Goal: Task Accomplishment & Management: Use online tool/utility

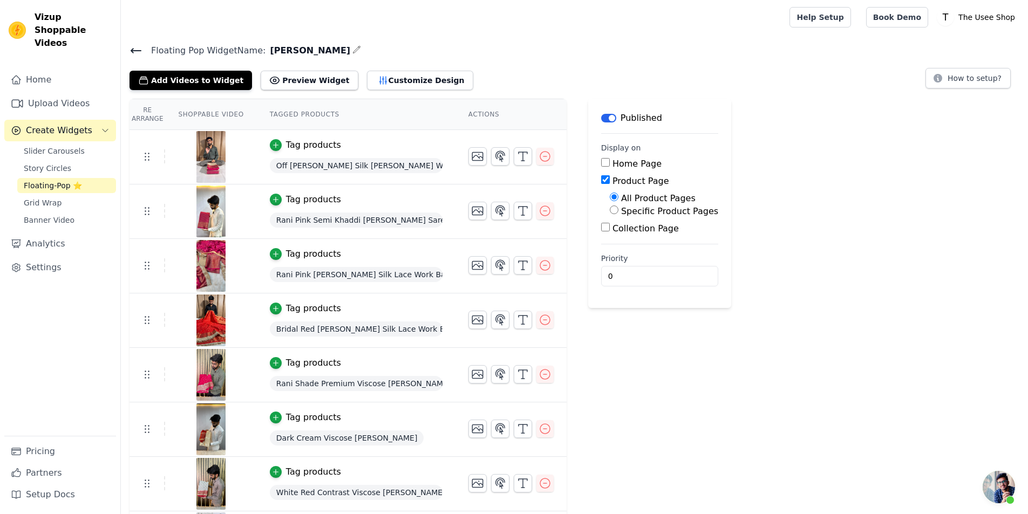
click at [60, 180] on span "Floating-Pop ⭐" at bounding box center [53, 185] width 58 height 11
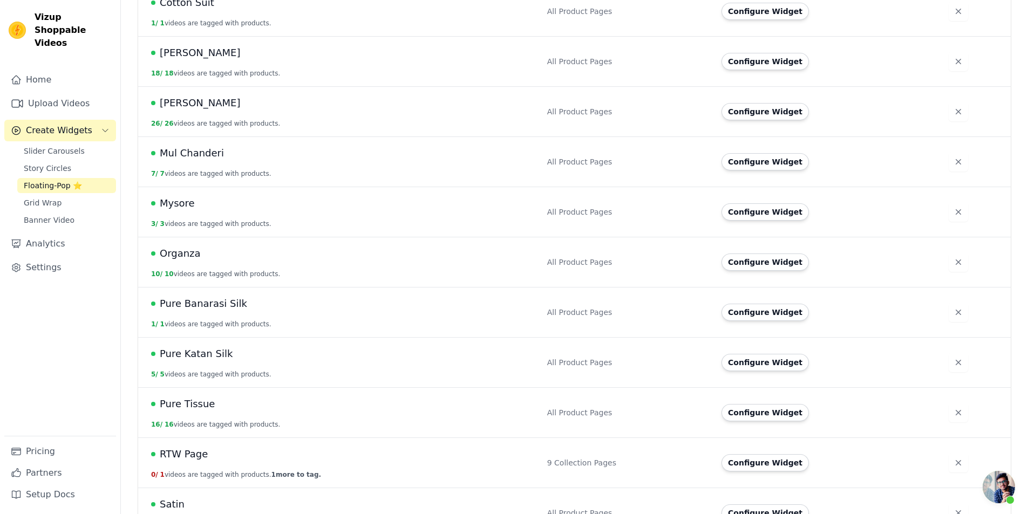
scroll to position [444, 0]
click at [788, 391] on td "Configure Widget" at bounding box center [828, 414] width 227 height 50
click at [784, 406] on button "Configure Widget" at bounding box center [764, 414] width 87 height 17
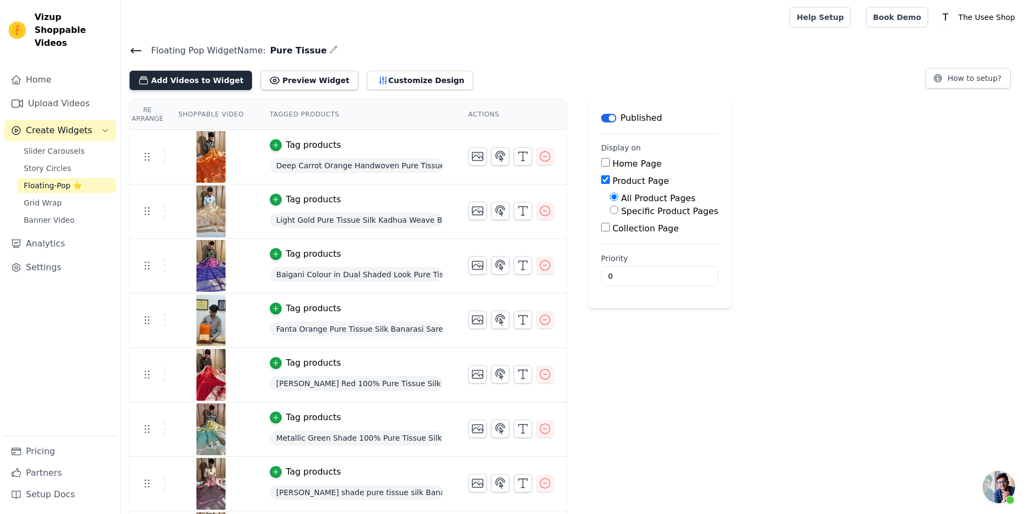
click at [220, 73] on button "Add Videos to Widget" at bounding box center [191, 80] width 122 height 19
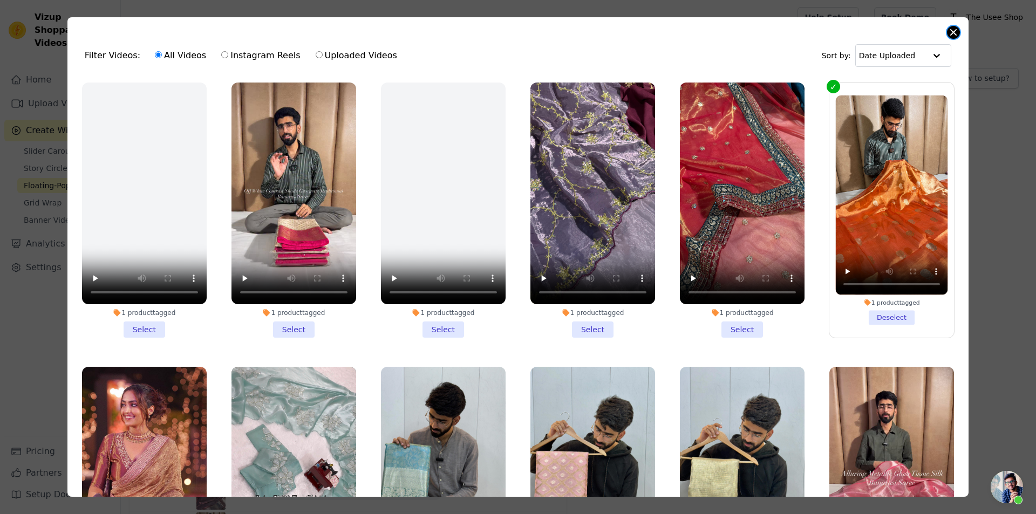
click at [950, 28] on button "Close modal" at bounding box center [953, 32] width 13 height 13
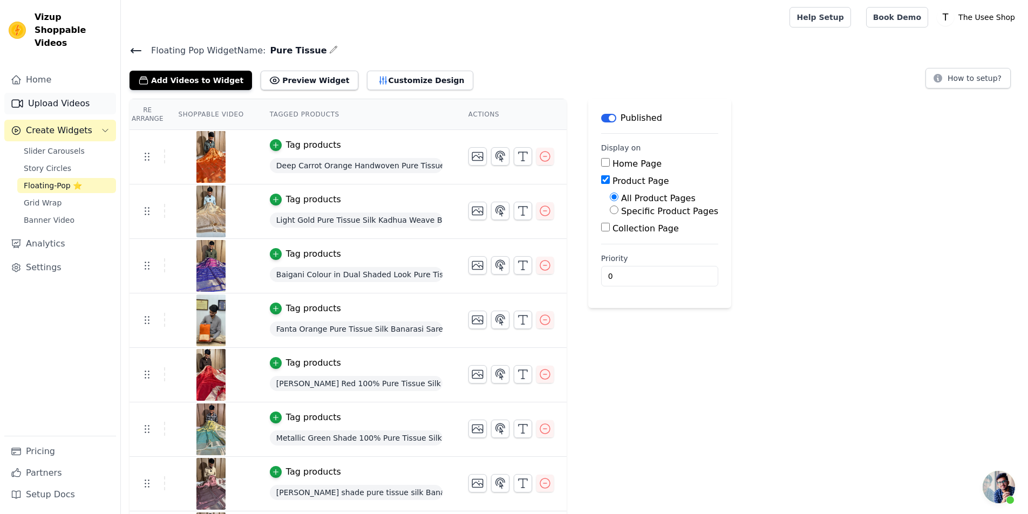
click at [81, 96] on link "Upload Videos" at bounding box center [60, 104] width 112 height 22
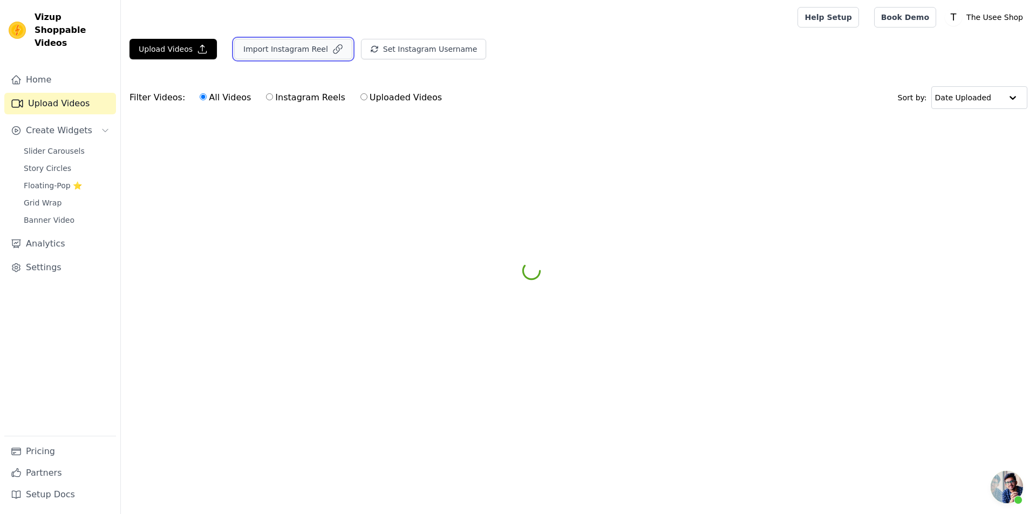
click at [319, 49] on button "Import Instagram Reel" at bounding box center [293, 49] width 118 height 21
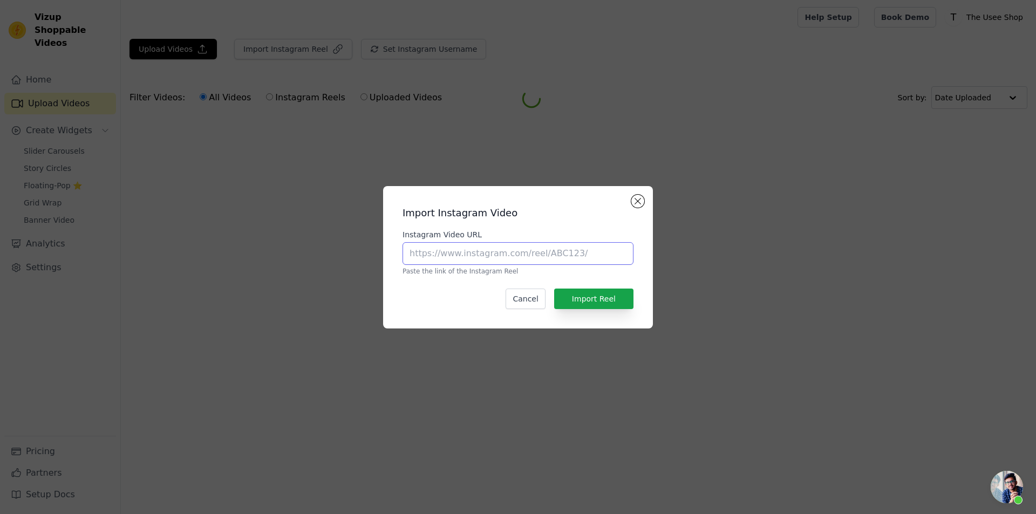
click at [509, 259] on input "Instagram Video URL" at bounding box center [518, 253] width 231 height 23
paste input "[URL][DOMAIN_NAME]"
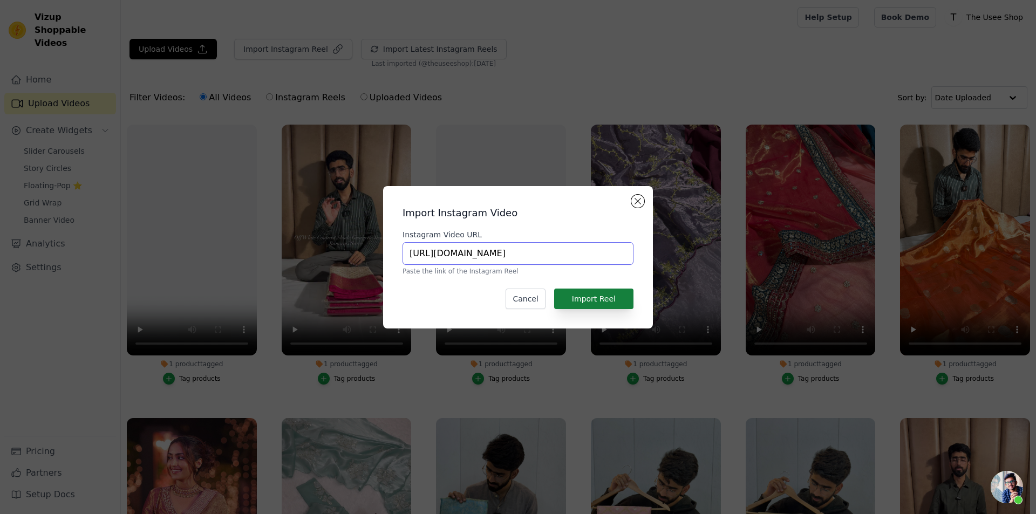
type input "[URL][DOMAIN_NAME]"
click at [587, 295] on button "Import Reel" at bounding box center [593, 299] width 79 height 21
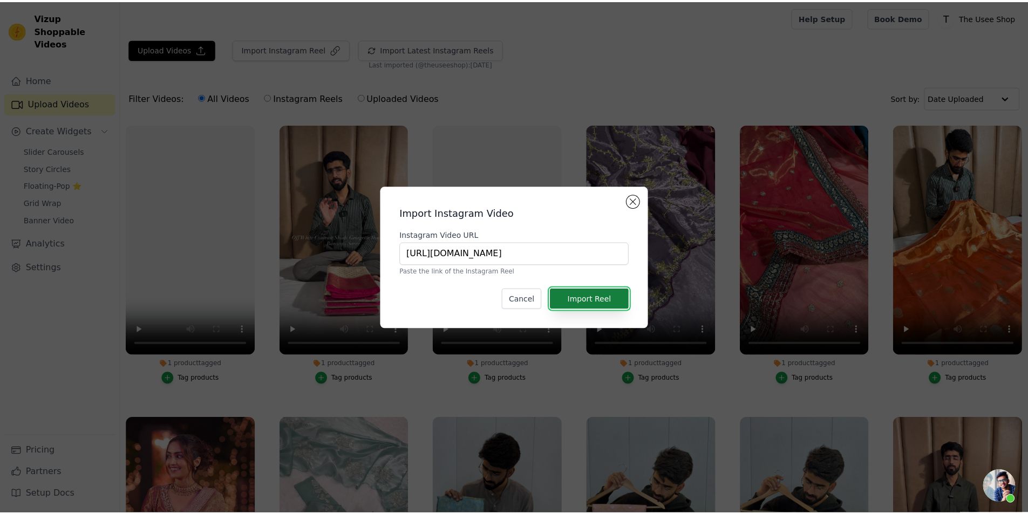
scroll to position [0, 0]
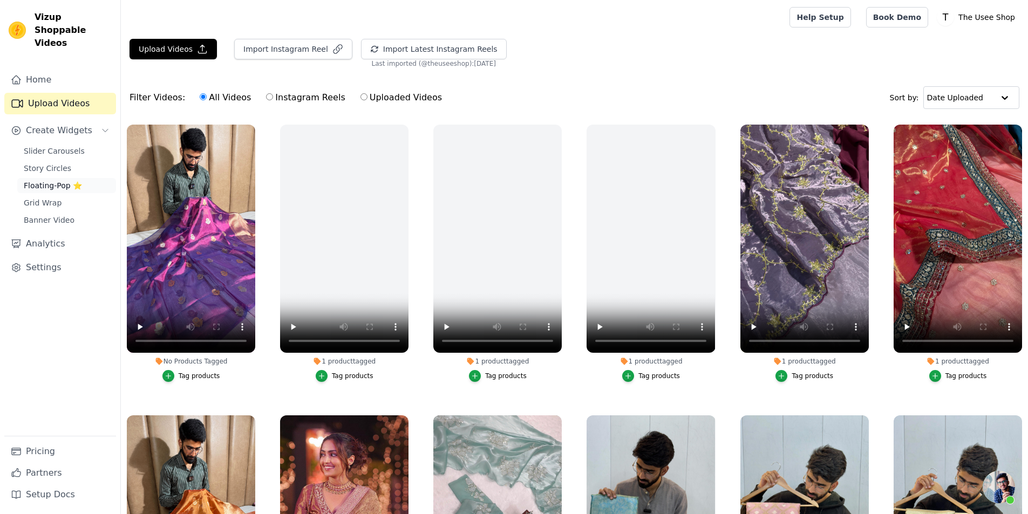
click at [83, 178] on link "Floating-Pop ⭐" at bounding box center [66, 185] width 99 height 15
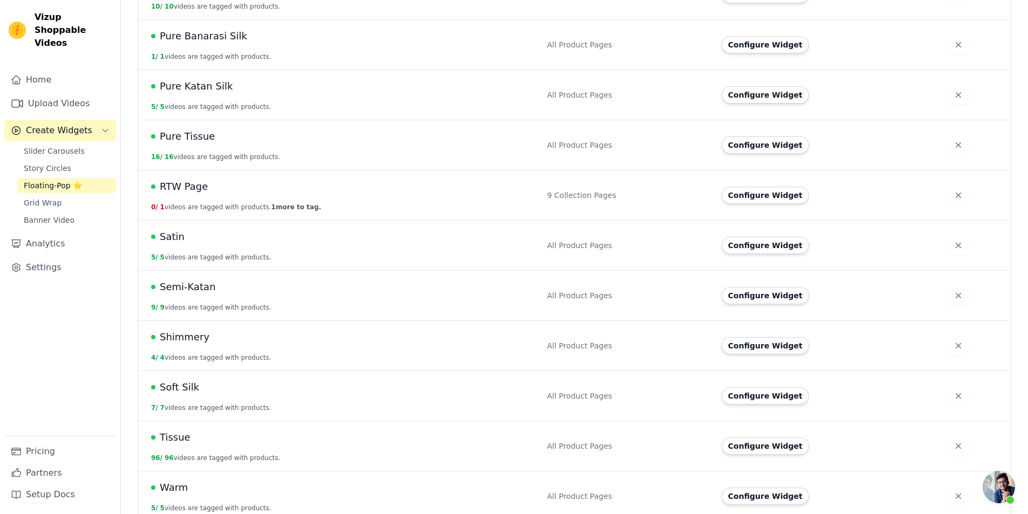
scroll to position [713, 0]
click at [767, 136] on button "Configure Widget" at bounding box center [764, 144] width 87 height 17
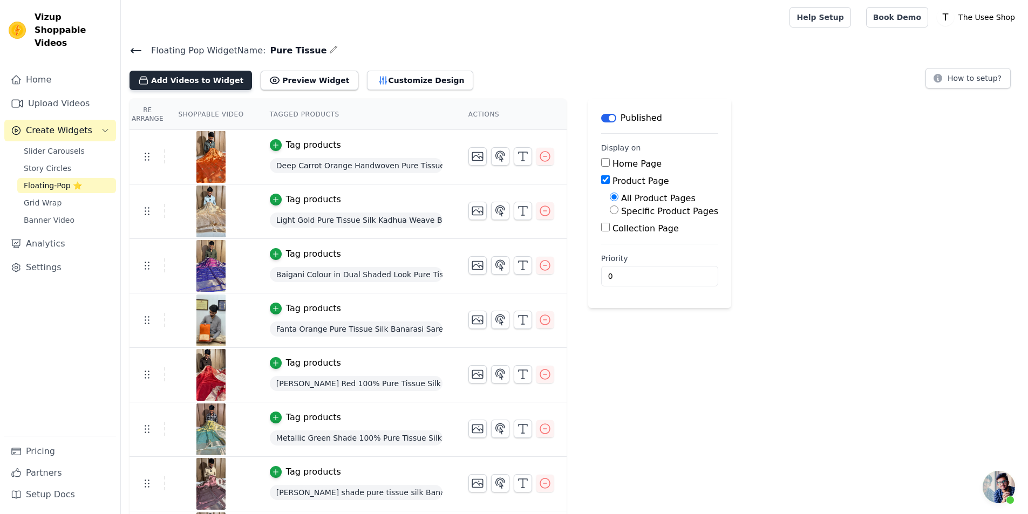
click at [200, 71] on button "Add Videos to Widget" at bounding box center [191, 80] width 122 height 19
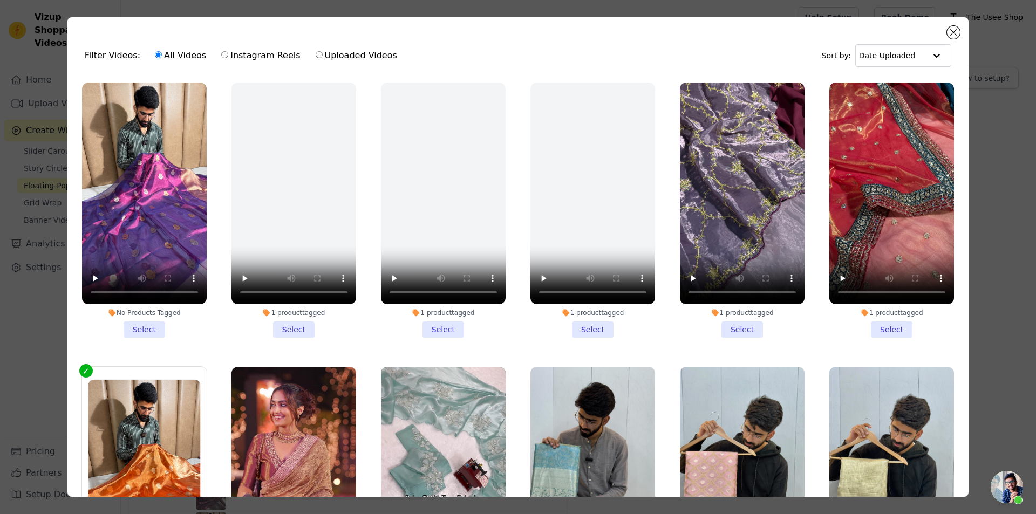
click at [152, 325] on li "No Products Tagged Select" at bounding box center [144, 210] width 125 height 255
click at [0, 0] on input "No Products Tagged Select" at bounding box center [0, 0] width 0 height 0
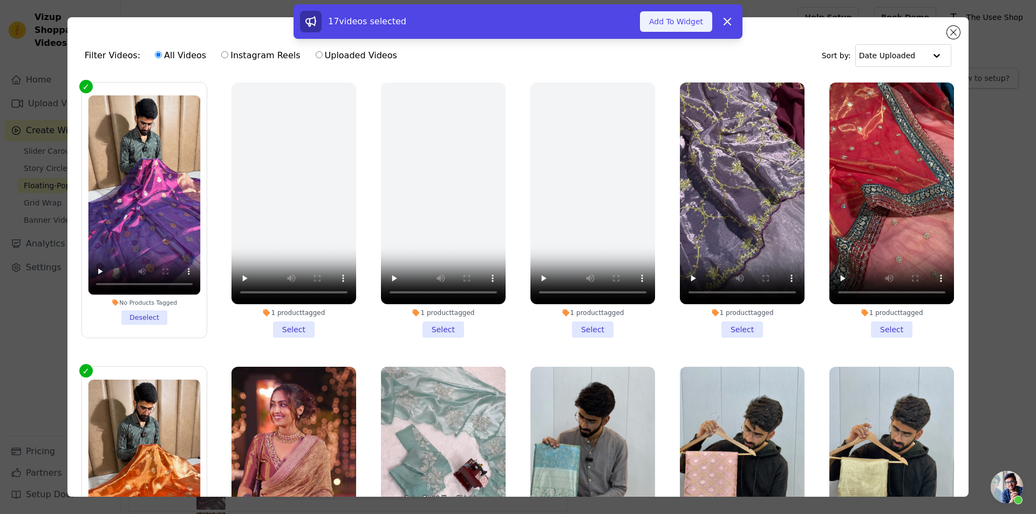
click at [667, 19] on button "Add To Widget" at bounding box center [676, 21] width 72 height 21
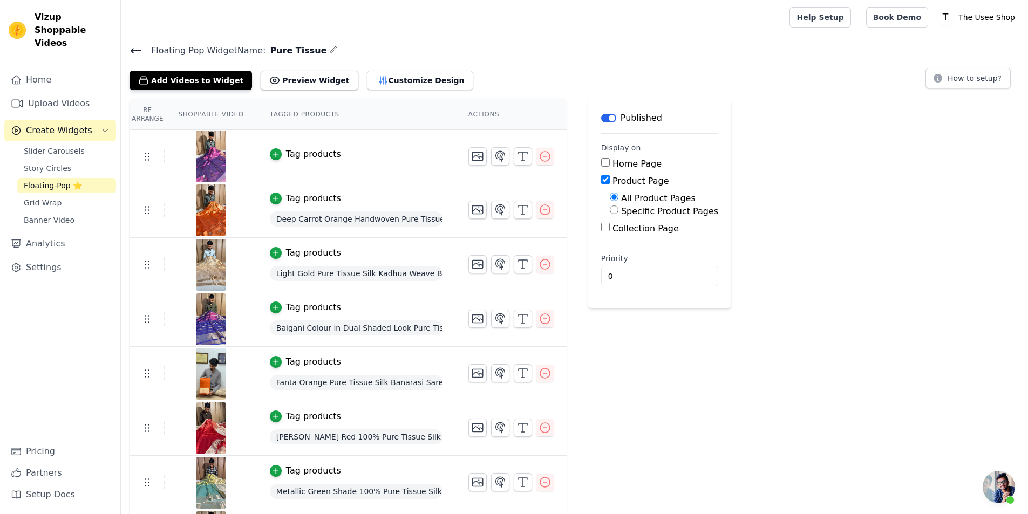
click at [302, 140] on td "Tag products" at bounding box center [356, 156] width 199 height 53
click at [303, 148] on div "Tag products" at bounding box center [313, 154] width 55 height 13
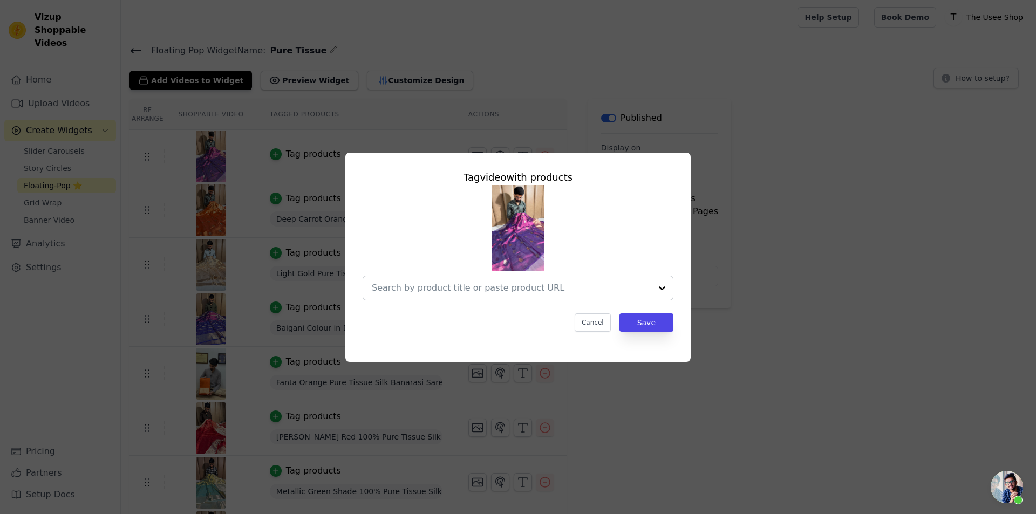
click at [506, 278] on div at bounding box center [512, 288] width 280 height 24
paste input "https://theuseeshop.com/products/rare-baingani-handwoven-pure-tissue-silk-banar…"
type input "https://theuseeshop.com/products/rare-baingani-handwoven-pure-tissue-silk-banar…"
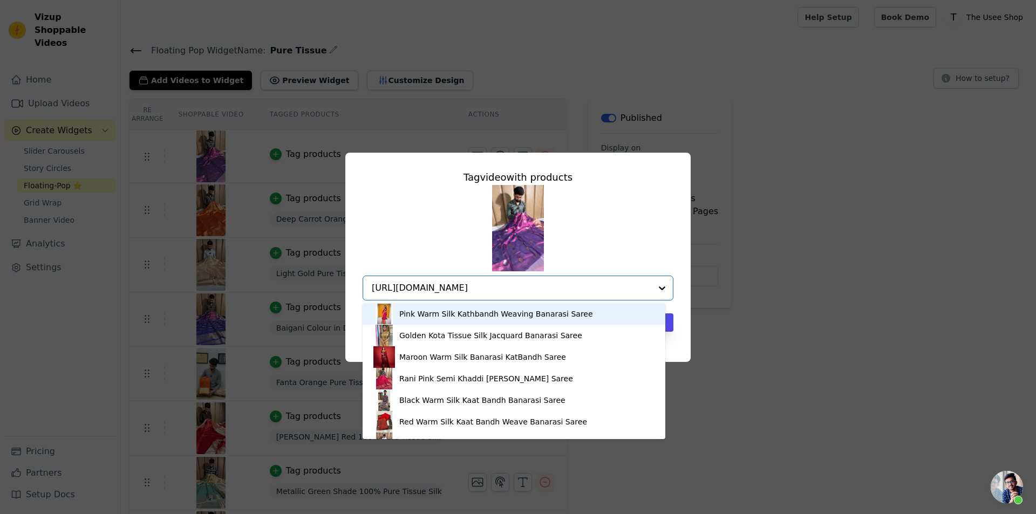
scroll to position [0, 51]
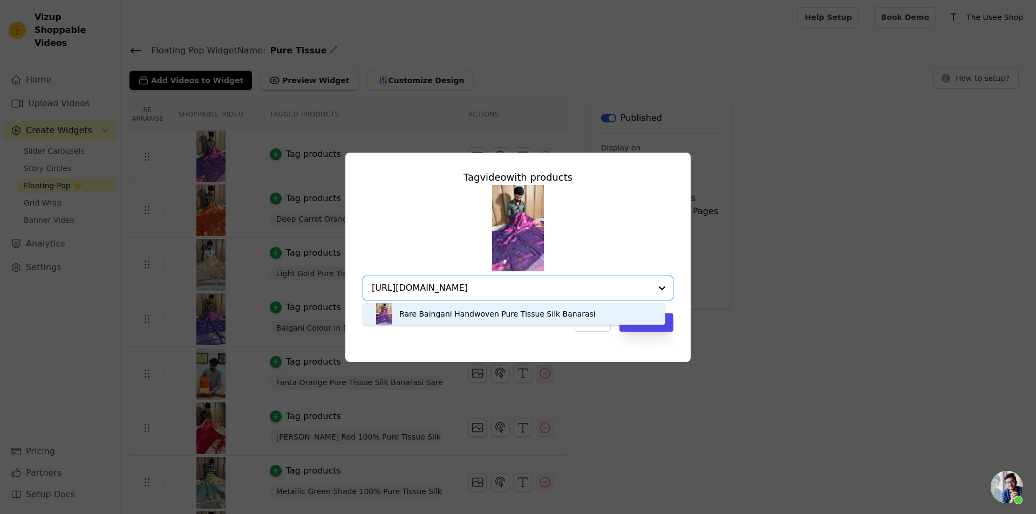
click at [510, 315] on div "Rare Baingani Handwoven Pure Tissue Silk Banarasi" at bounding box center [497, 314] width 196 height 11
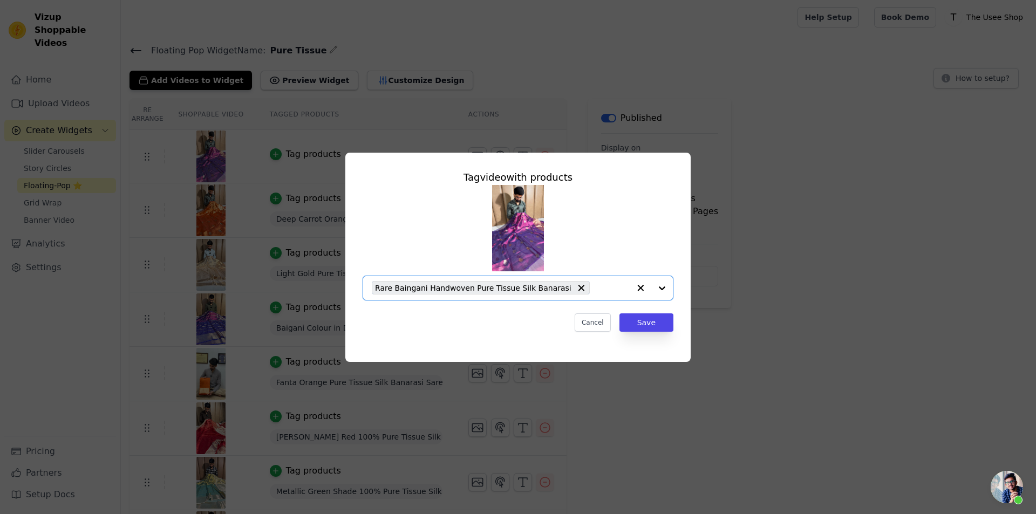
scroll to position [0, 0]
click at [645, 324] on button "Save" at bounding box center [646, 323] width 54 height 18
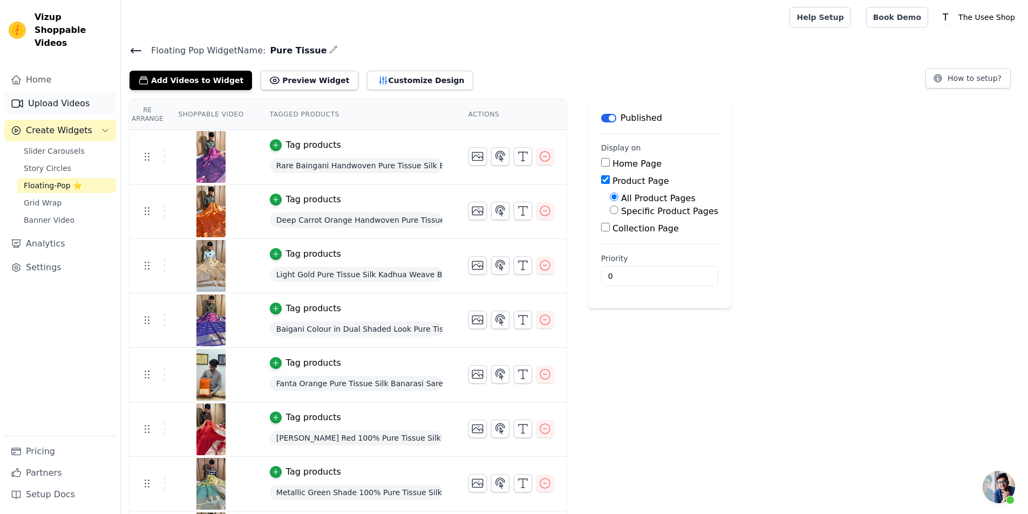
click at [67, 93] on link "Upload Videos" at bounding box center [60, 104] width 112 height 22
